Goal: Information Seeking & Learning: Check status

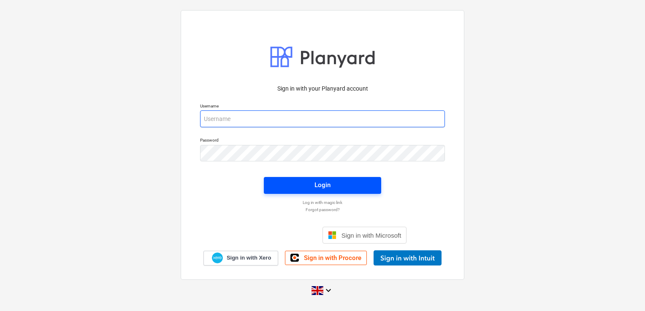
type input "[PERSON_NAME][EMAIL_ADDRESS][DOMAIN_NAME]"
click at [310, 187] on span "Login" at bounding box center [322, 185] width 97 height 11
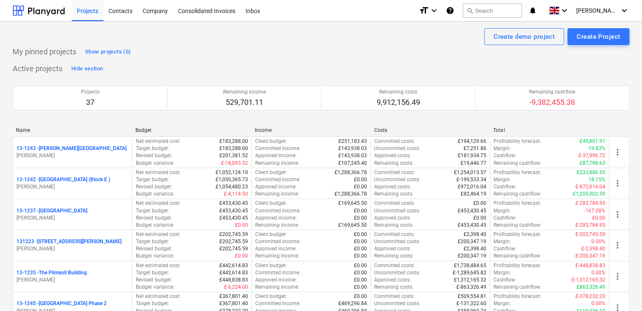
scroll to position [1039, 0]
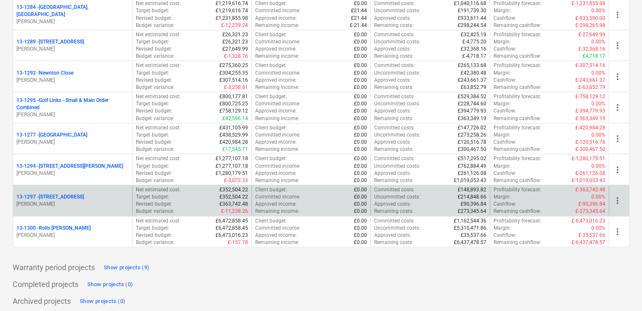
click at [55, 196] on p "[STREET_ADDRESS]" at bounding box center [49, 197] width 67 height 7
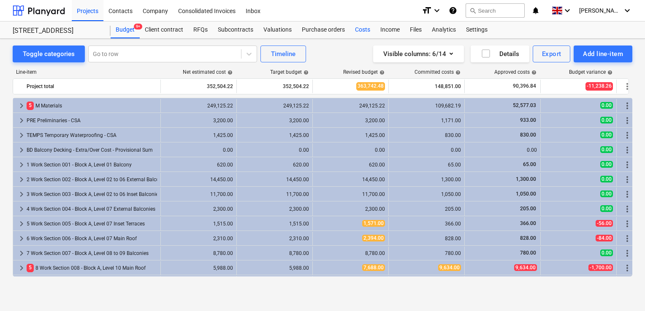
click at [363, 31] on div "Costs" at bounding box center [362, 30] width 25 height 17
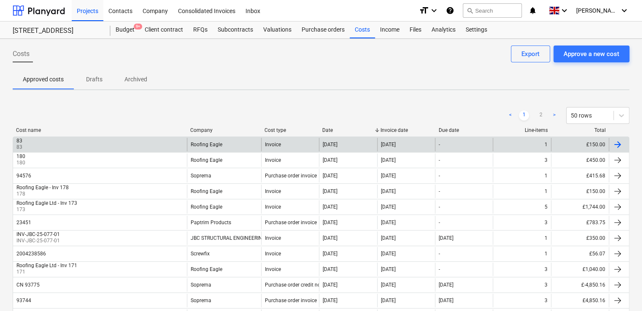
click at [338, 140] on div "[DATE]" at bounding box center [348, 144] width 58 height 13
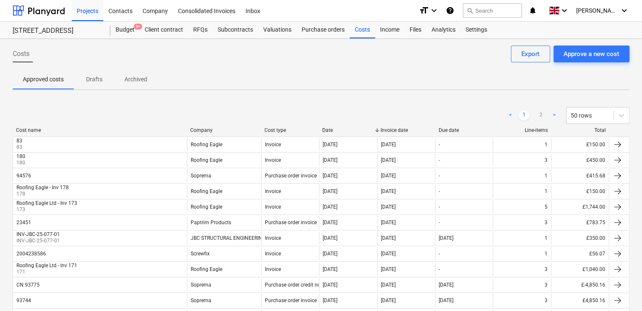
click at [353, 132] on div "Date" at bounding box center [347, 130] width 51 height 6
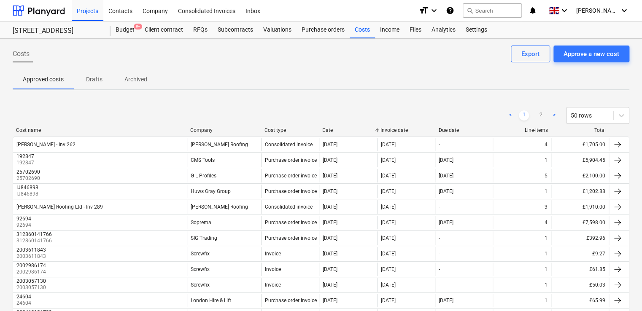
click at [353, 132] on div "Date" at bounding box center [347, 130] width 51 height 6
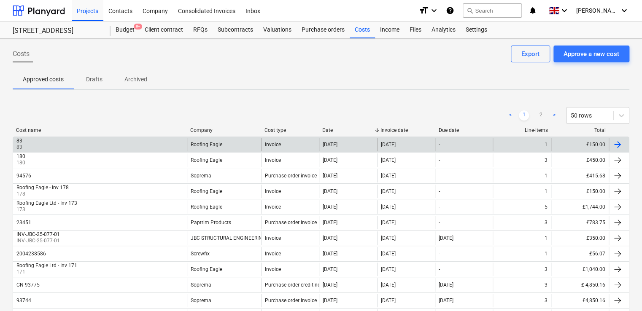
click at [425, 139] on div "[DATE]" at bounding box center [406, 144] width 58 height 13
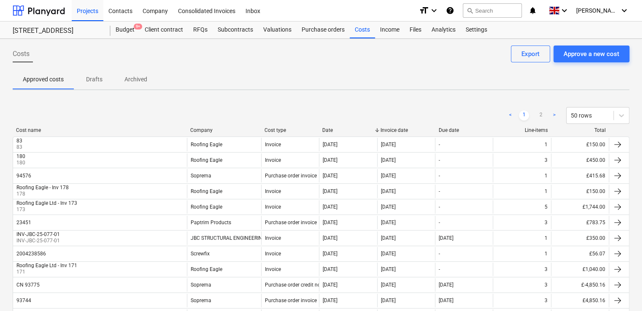
click at [421, 131] on div "Invoice date" at bounding box center [406, 130] width 51 height 6
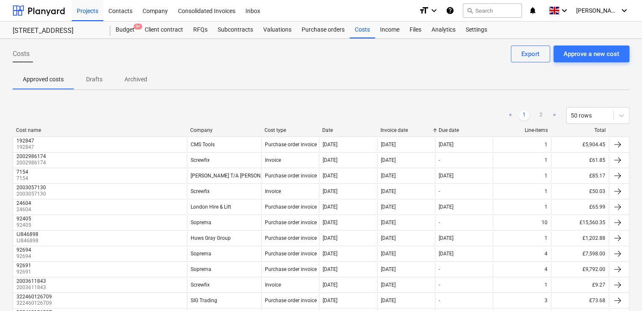
click at [421, 131] on div "Invoice date" at bounding box center [406, 130] width 51 height 6
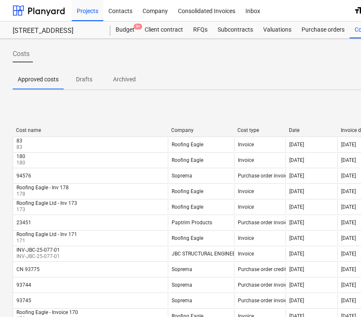
click at [316, 69] on div "Approved costs Drafts Archived" at bounding box center [289, 79] width 552 height 20
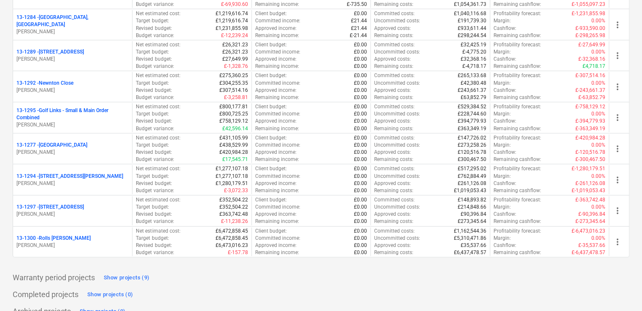
scroll to position [1039, 0]
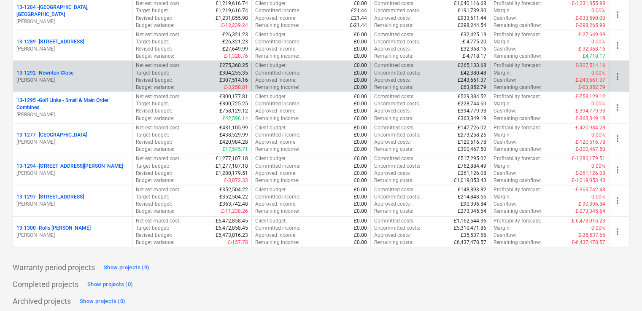
click at [94, 77] on p "[PERSON_NAME]" at bounding box center [72, 80] width 112 height 7
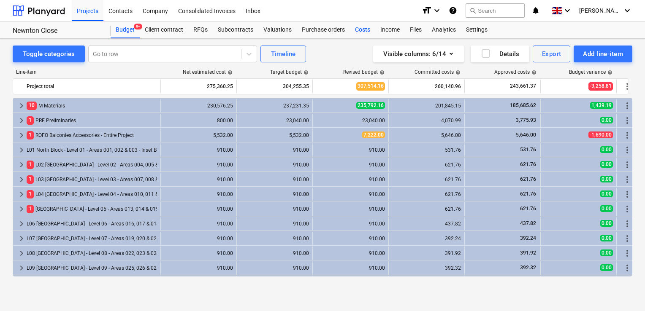
click at [359, 30] on div "Costs" at bounding box center [362, 30] width 25 height 17
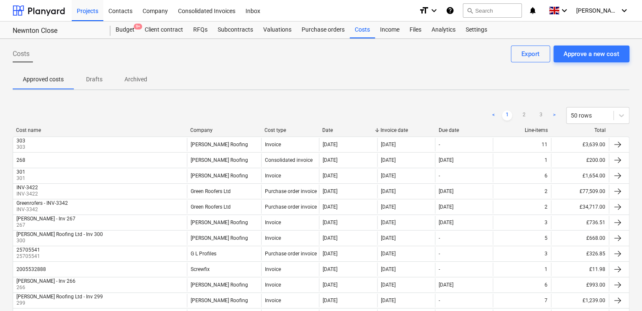
click at [404, 134] on div "Cost name Company Cost type Date Invoice date Due date Line-items Total" at bounding box center [321, 131] width 617 height 9
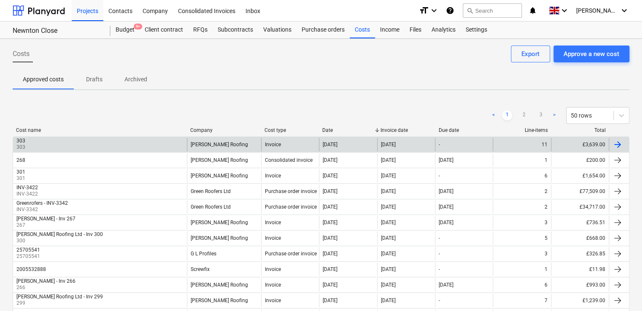
click at [423, 142] on div "[DATE]" at bounding box center [406, 144] width 58 height 13
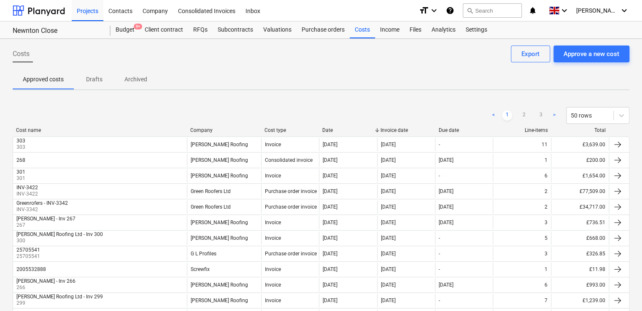
click at [427, 132] on div "Invoice date" at bounding box center [406, 130] width 51 height 6
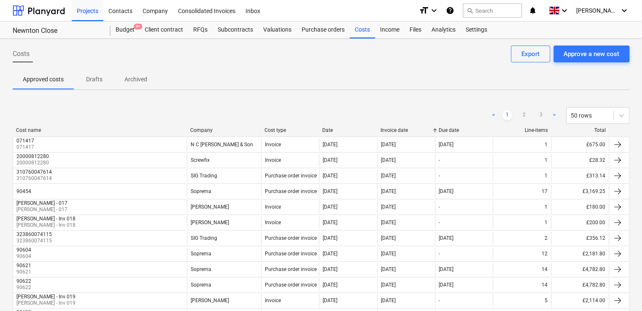
click at [427, 132] on div "Invoice date" at bounding box center [406, 130] width 51 height 6
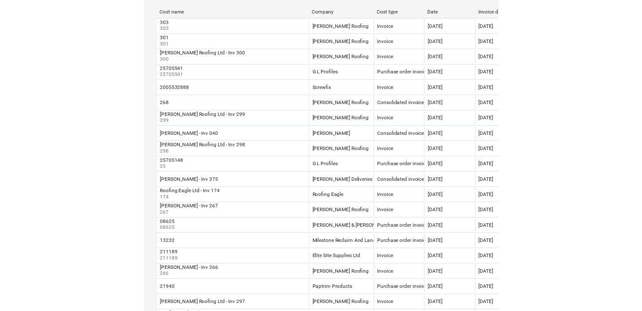
scroll to position [114, 0]
